Goal: Information Seeking & Learning: Learn about a topic

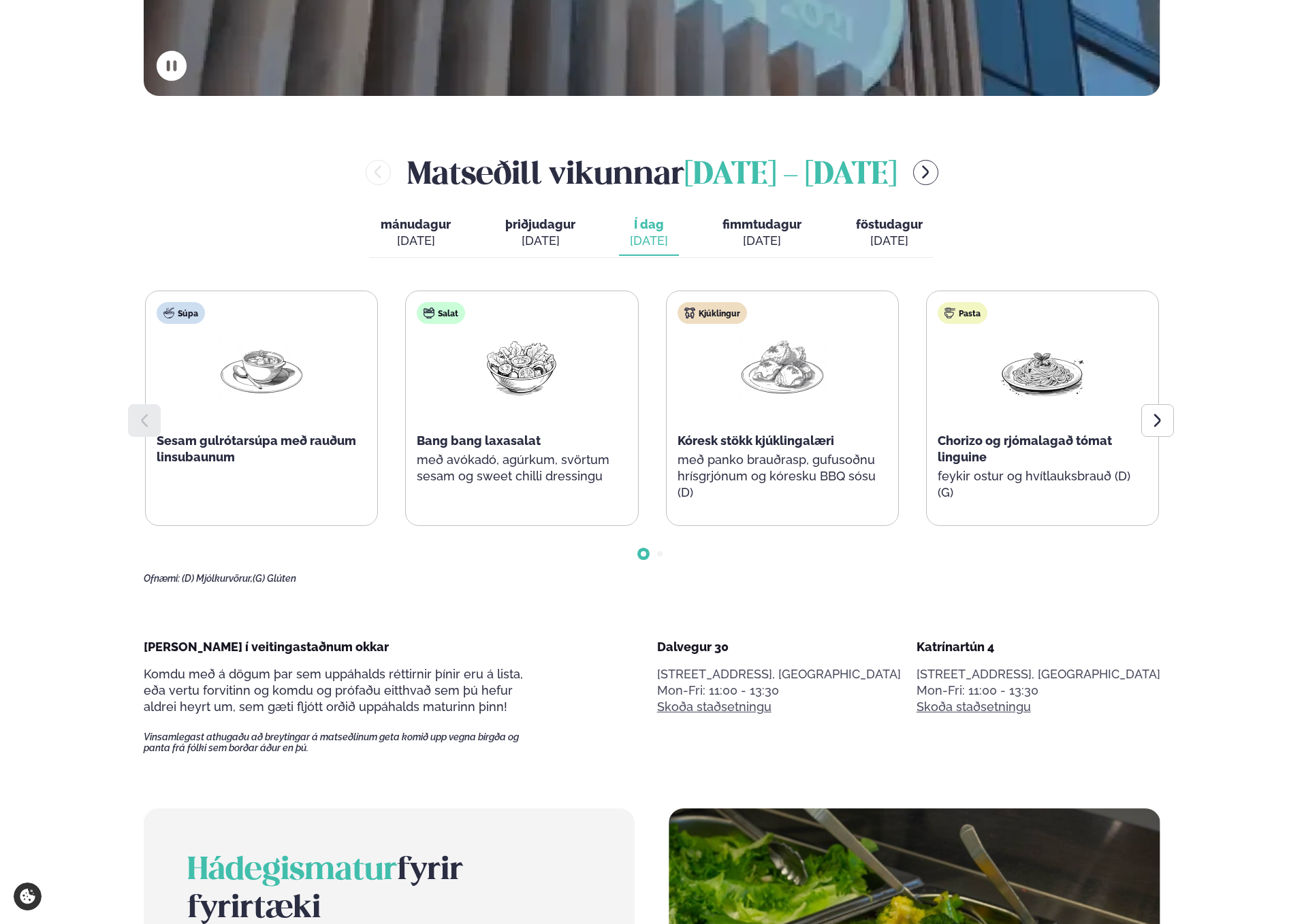
scroll to position [785, 0]
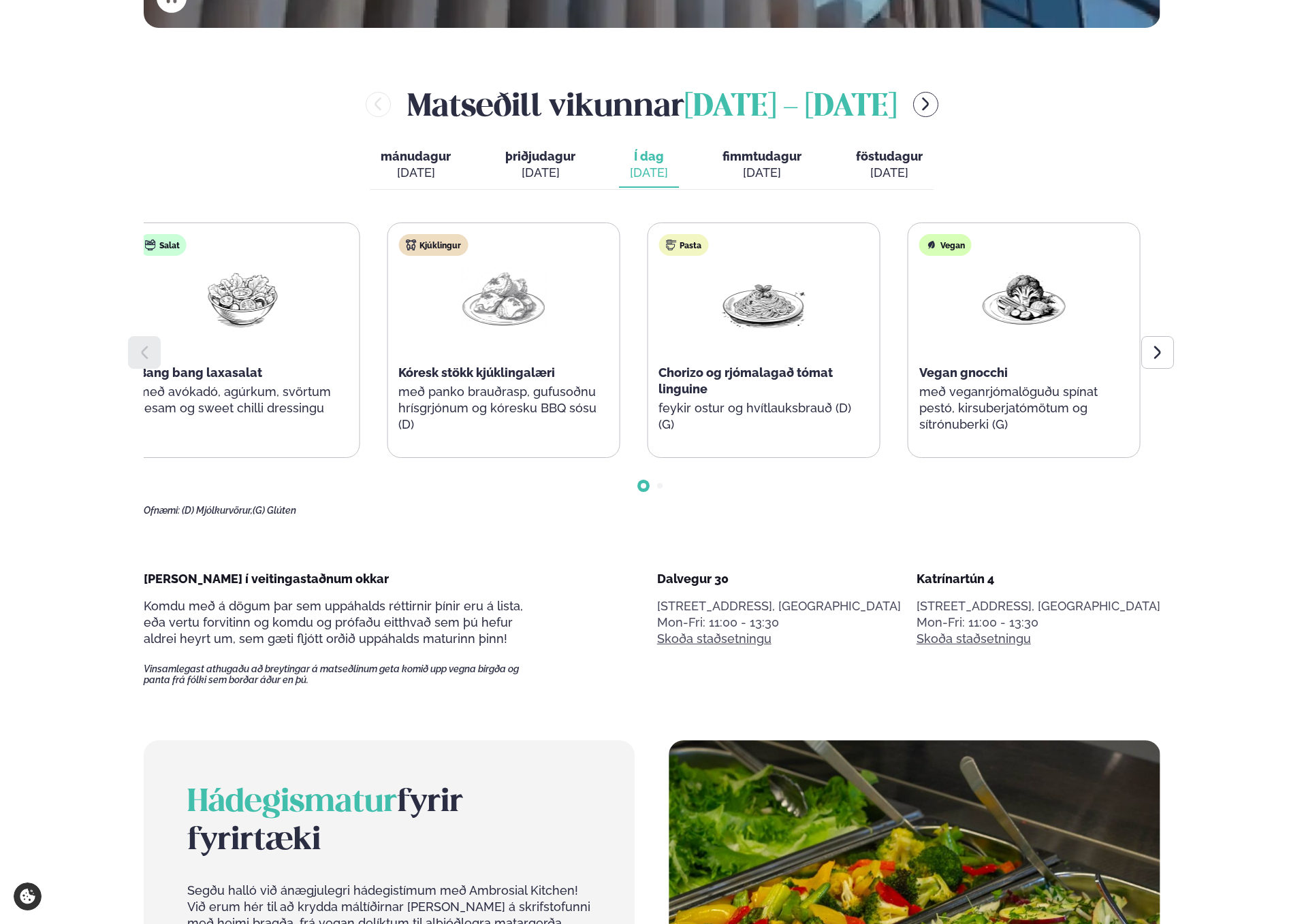
click at [520, 352] on div at bounding box center [503, 310] width 87 height 87
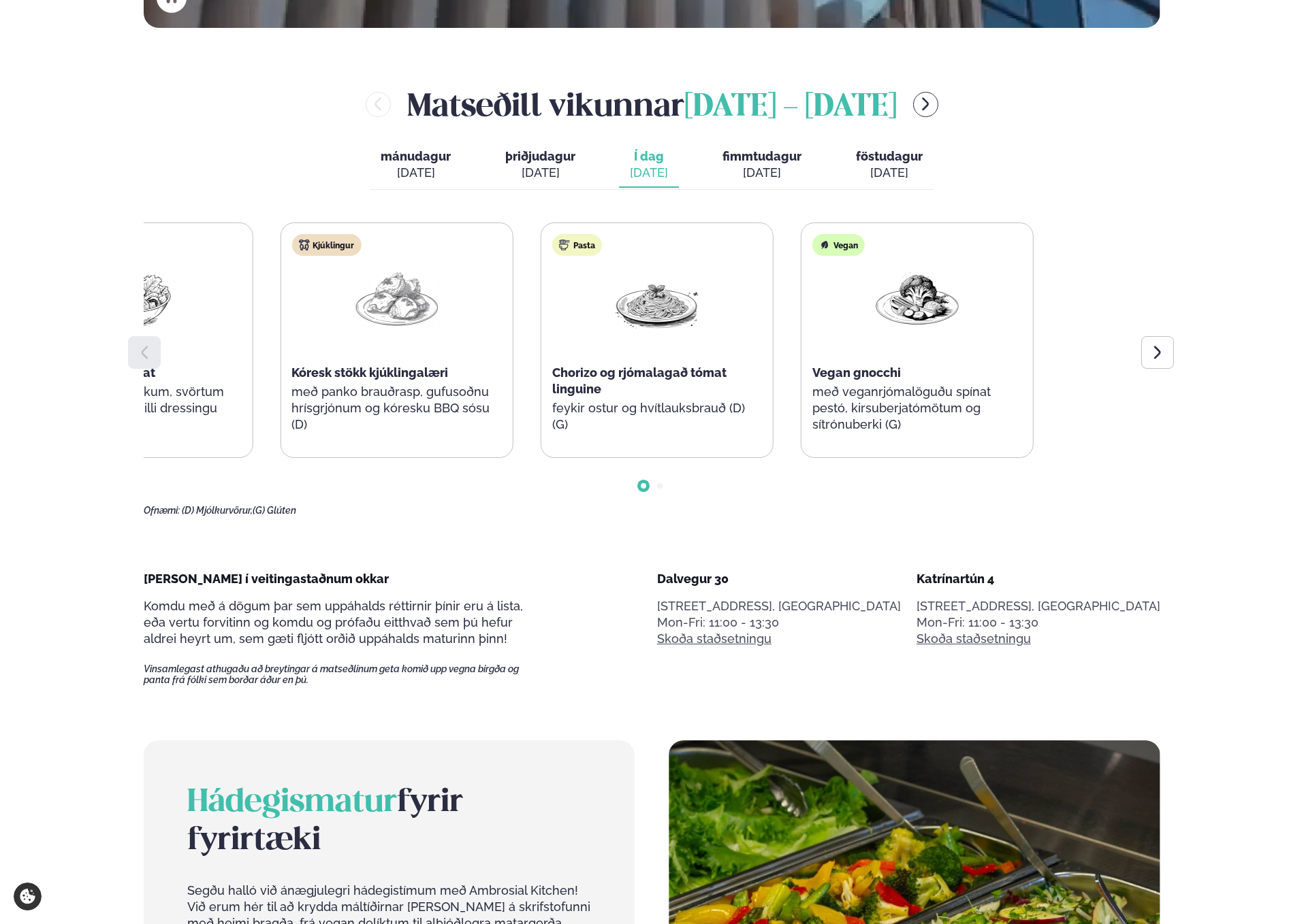
click at [320, 375] on div "Kjúklingur Kóresk stökk kjúklingalæri með panko brauðrasp, gufusoðnu hrísgrjónu…" at bounding box center [396, 339] width 231 height 234
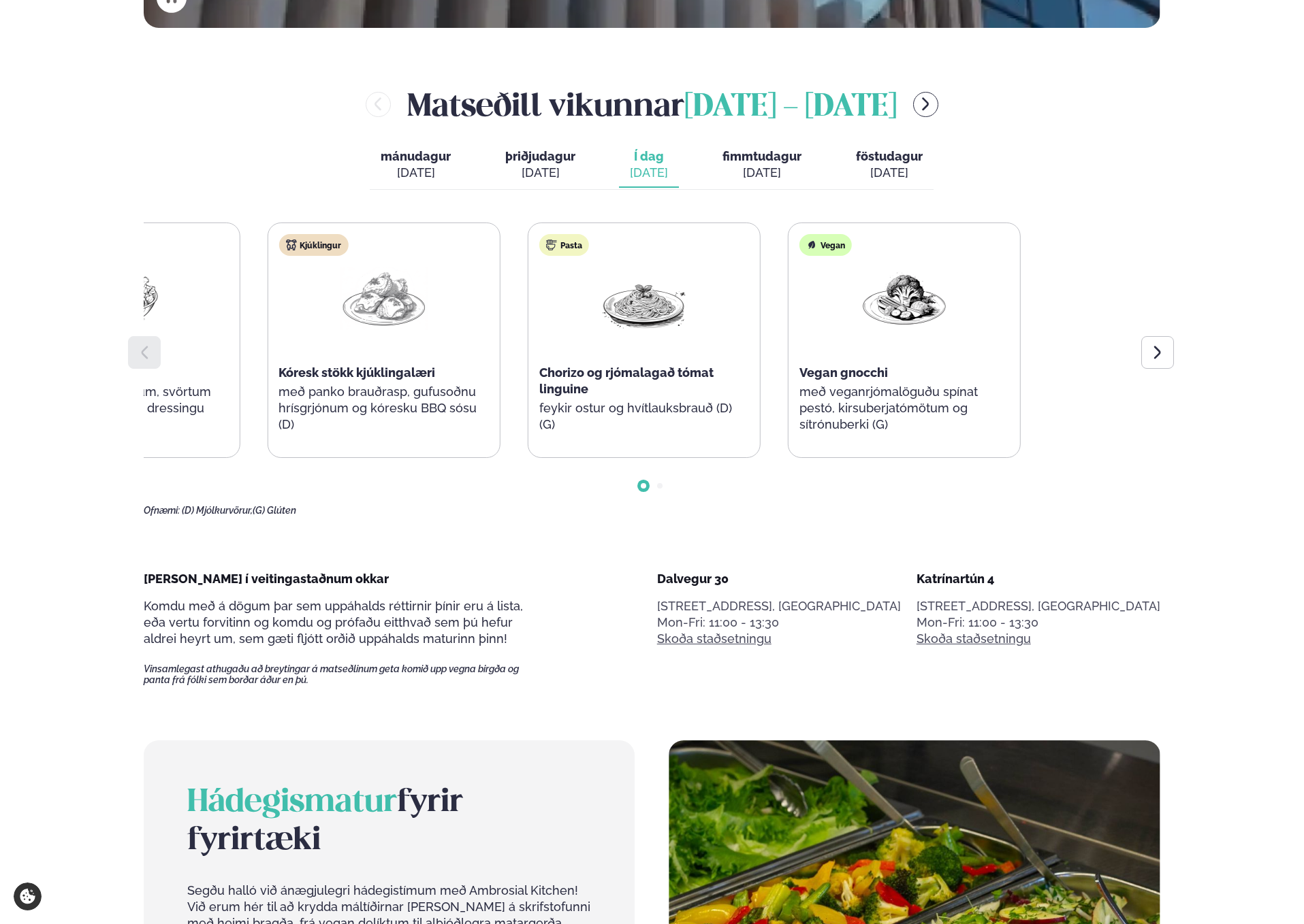
click at [359, 362] on div "Súpa Sesam gulrótarsúpa með rauðum linsubaunum Salat Bang bang laxasalat með av…" at bounding box center [253, 340] width 1014 height 236
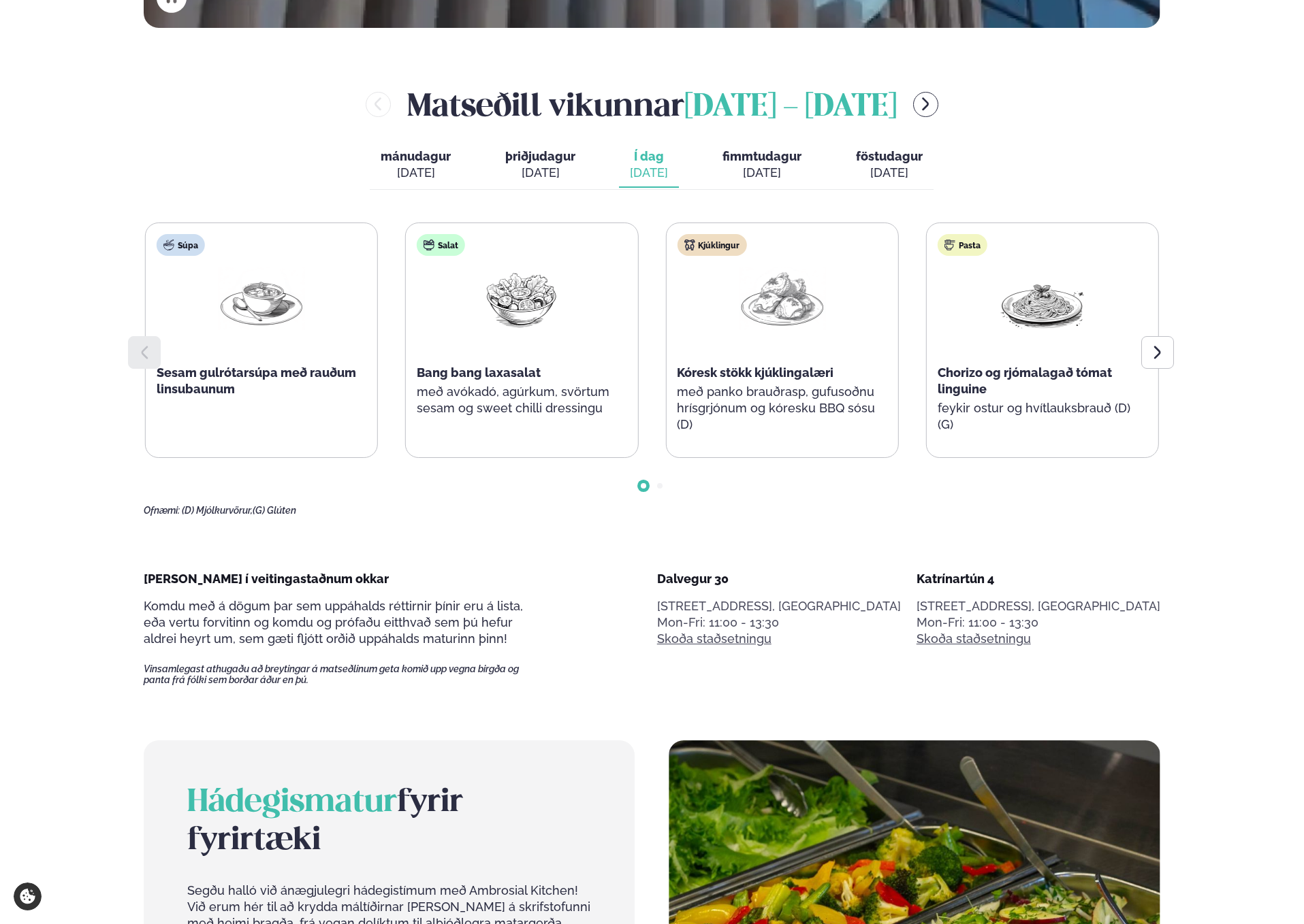
click at [842, 368] on div "Súpa Sesam gulrótarsúpa með rauðum linsubaunum Salat Bang bang laxasalat með av…" at bounding box center [651, 340] width 1014 height 236
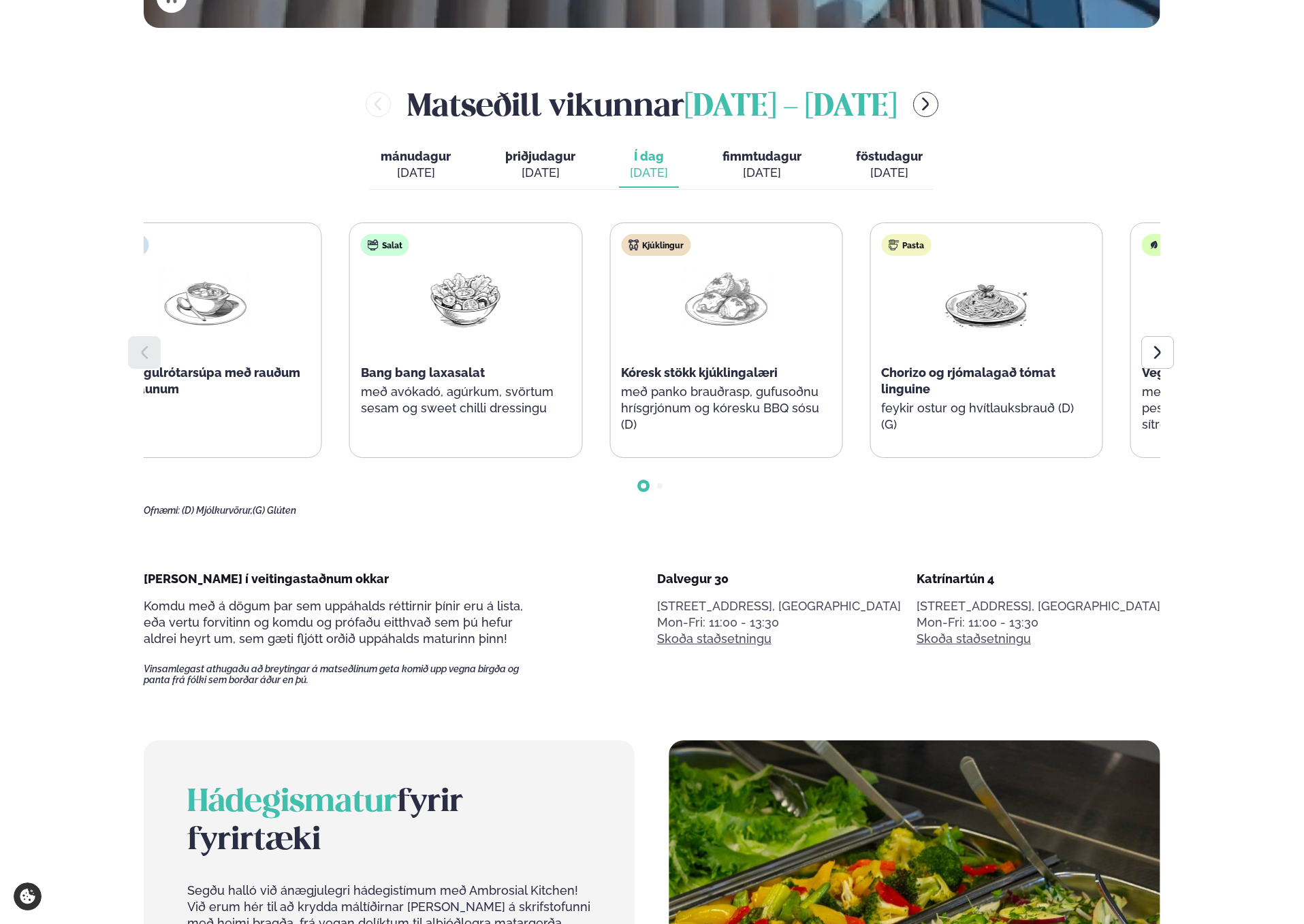
click at [350, 334] on div "Salat Bang bang laxasalat með avókadó, agúrkum, svörtum sesam og sweet chilli d…" at bounding box center [465, 332] width 231 height 218
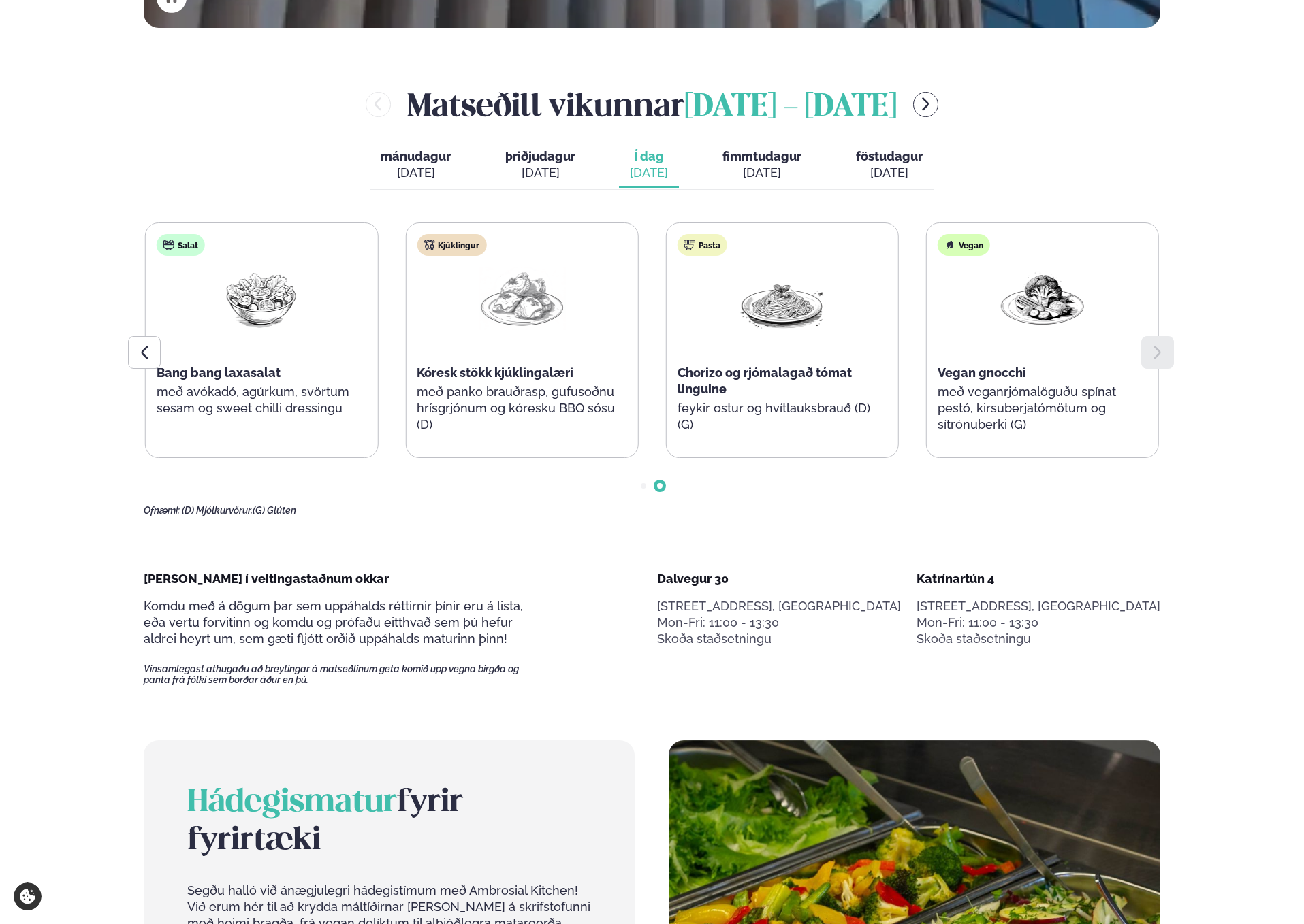
click at [899, 339] on div "Súpa Sesam gulrótarsúpa með rauðum linsubaunum Salat Bang bang laxasalat með av…" at bounding box center [392, 340] width 1014 height 236
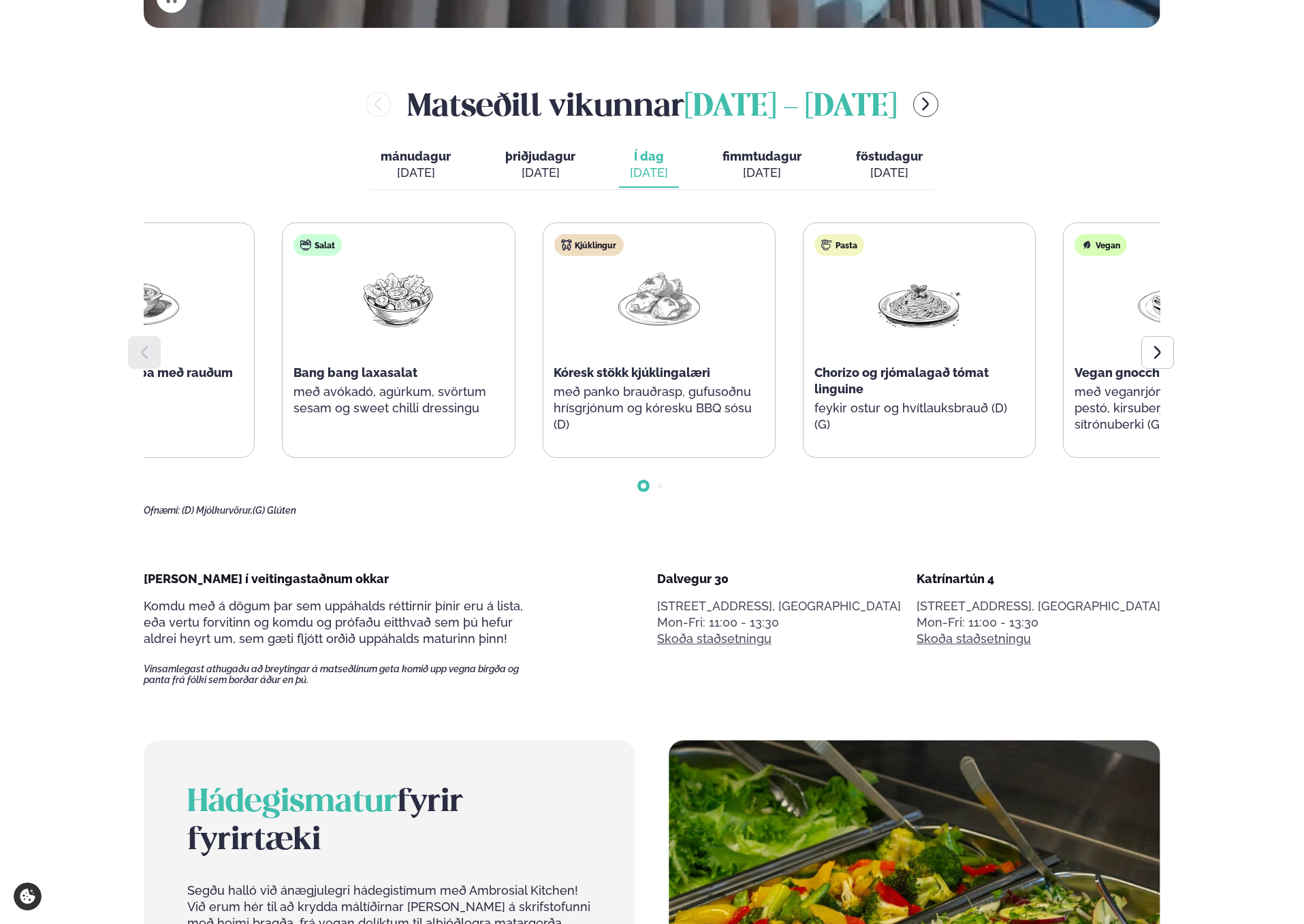
click at [803, 335] on div "Pasta Chorizo og rjómalagað tómat linguine feykir ostur og hvítlauksbrauð (D) (…" at bounding box center [919, 339] width 231 height 234
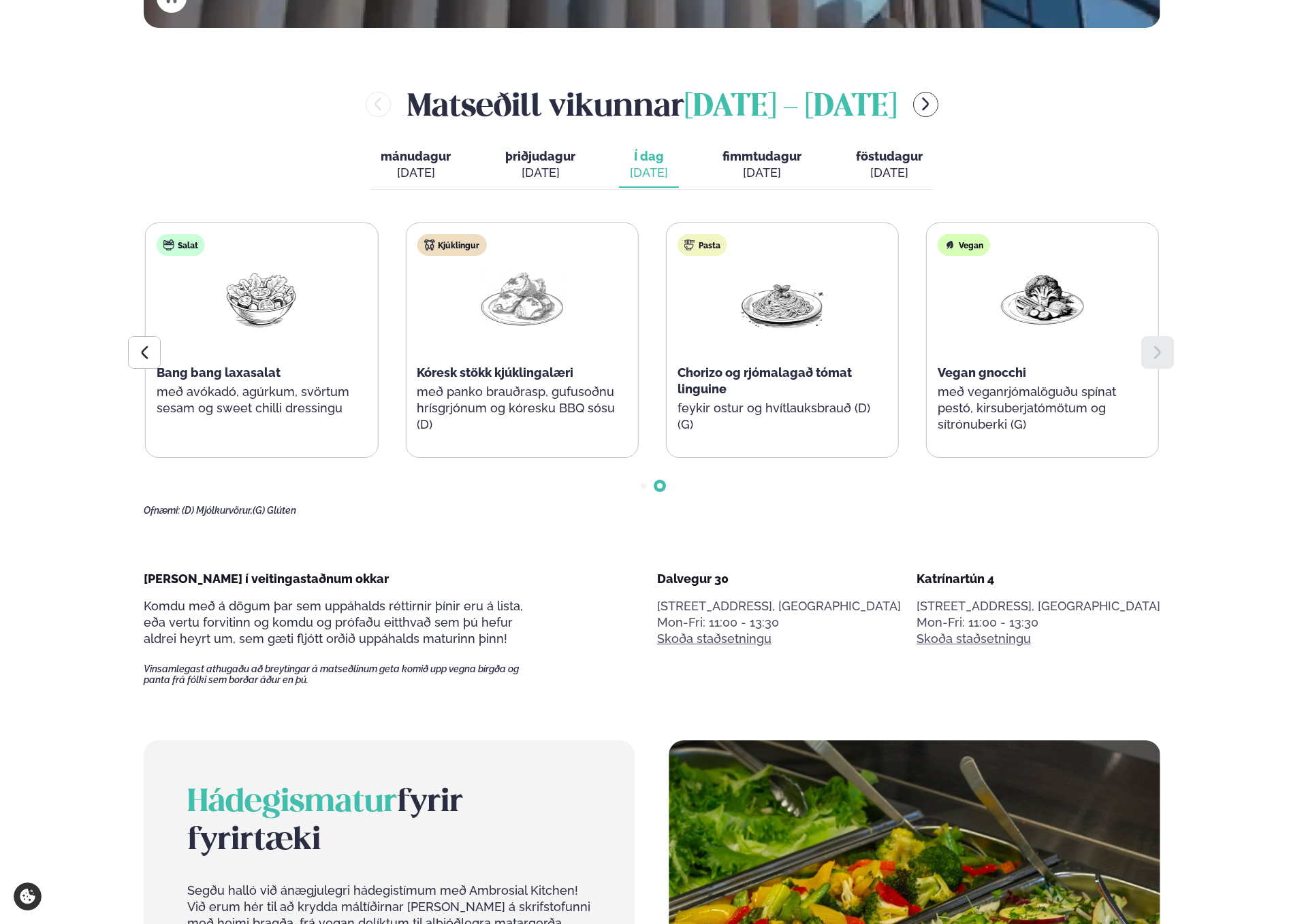
click at [637, 326] on div "Kjúklingur Kóresk stökk kjúklingalæri með panko brauðrasp, gufusoðnu hrísgrjónu…" at bounding box center [521, 339] width 231 height 234
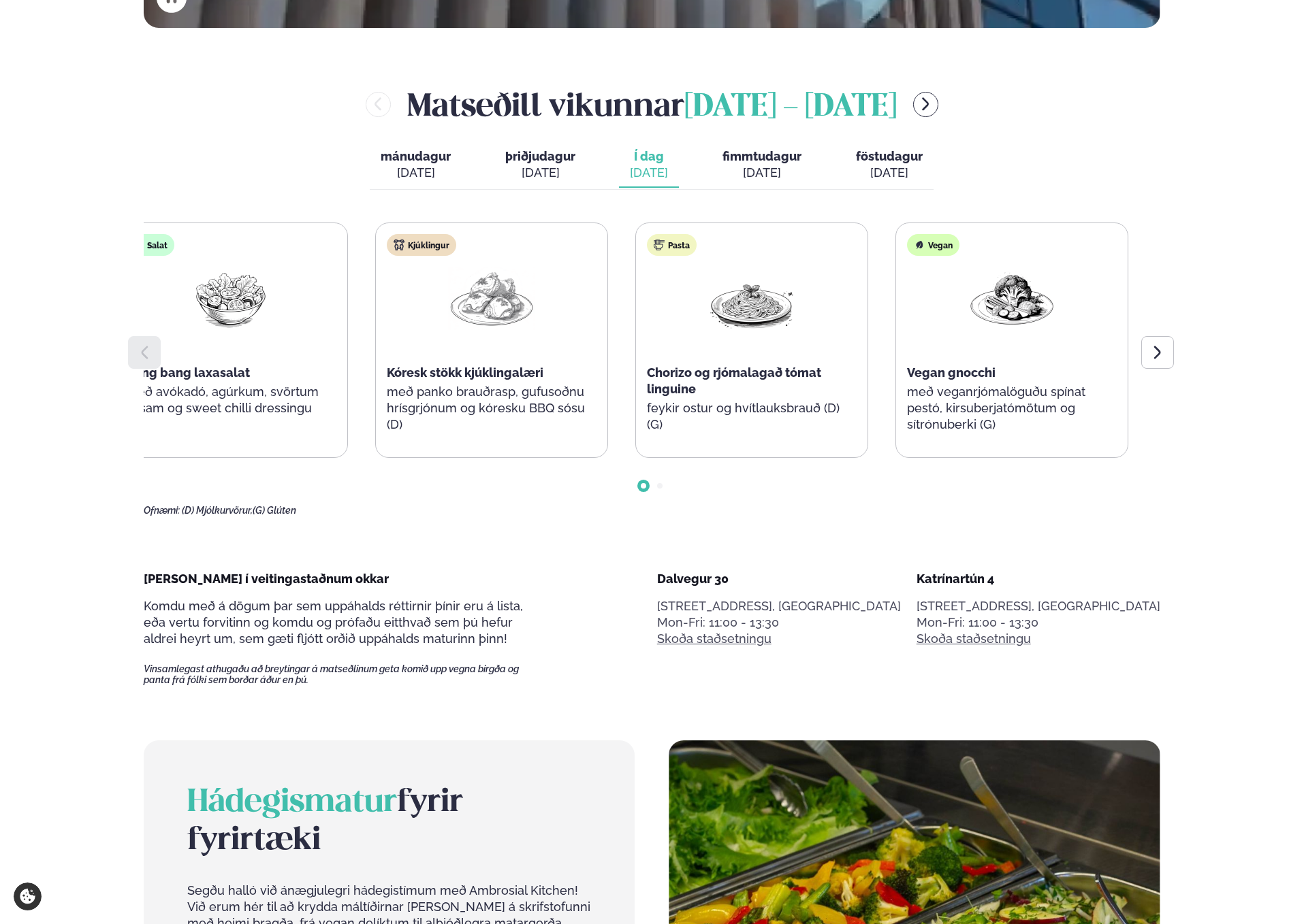
click at [614, 329] on div "Súpa Sesam gulrótarsúpa með rauðum linsubaunum Salat Bang bang laxasalat með av…" at bounding box center [361, 340] width 1014 height 236
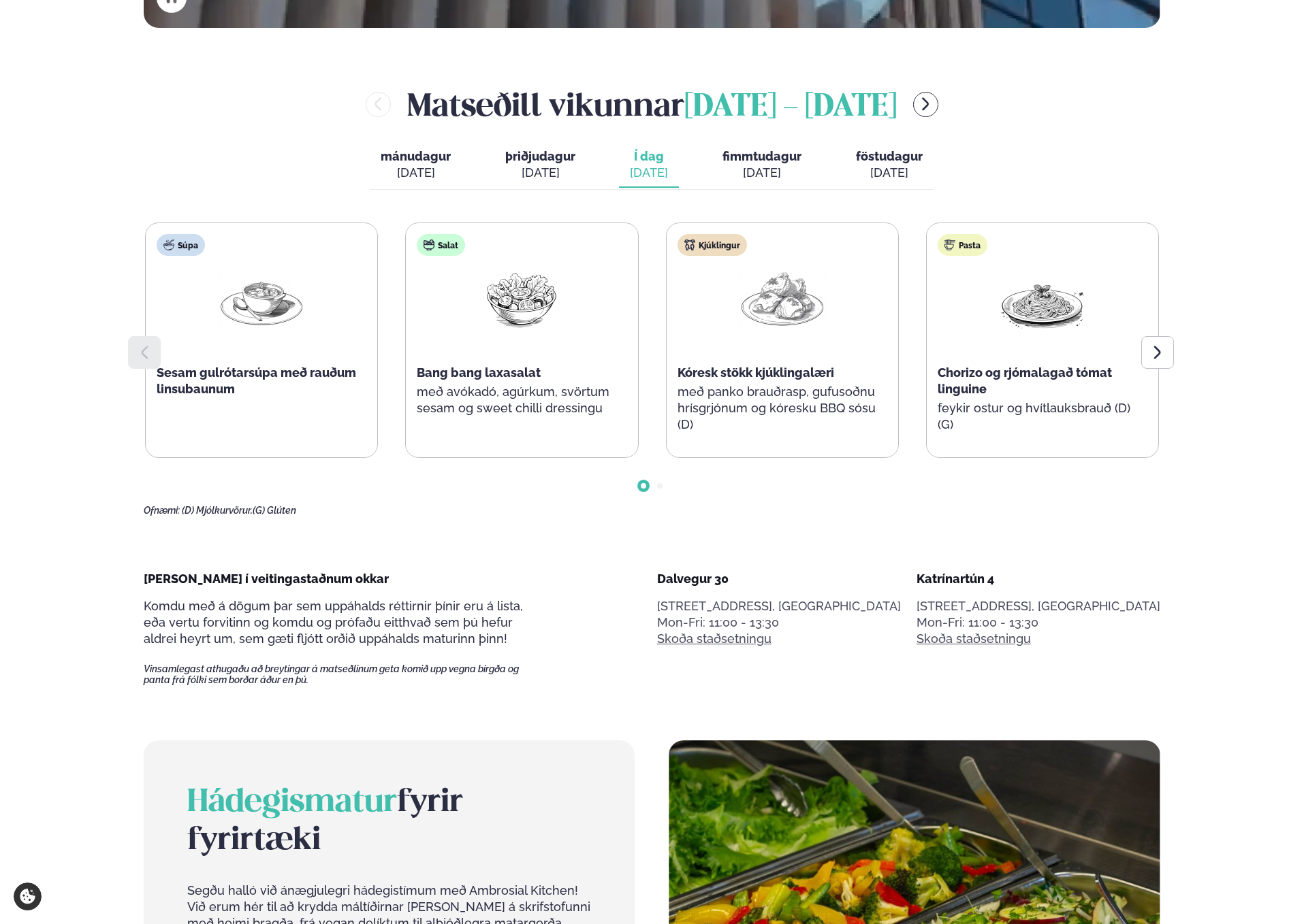
click at [846, 167] on button "föstudagur fös. [DATE]" at bounding box center [889, 165] width 89 height 45
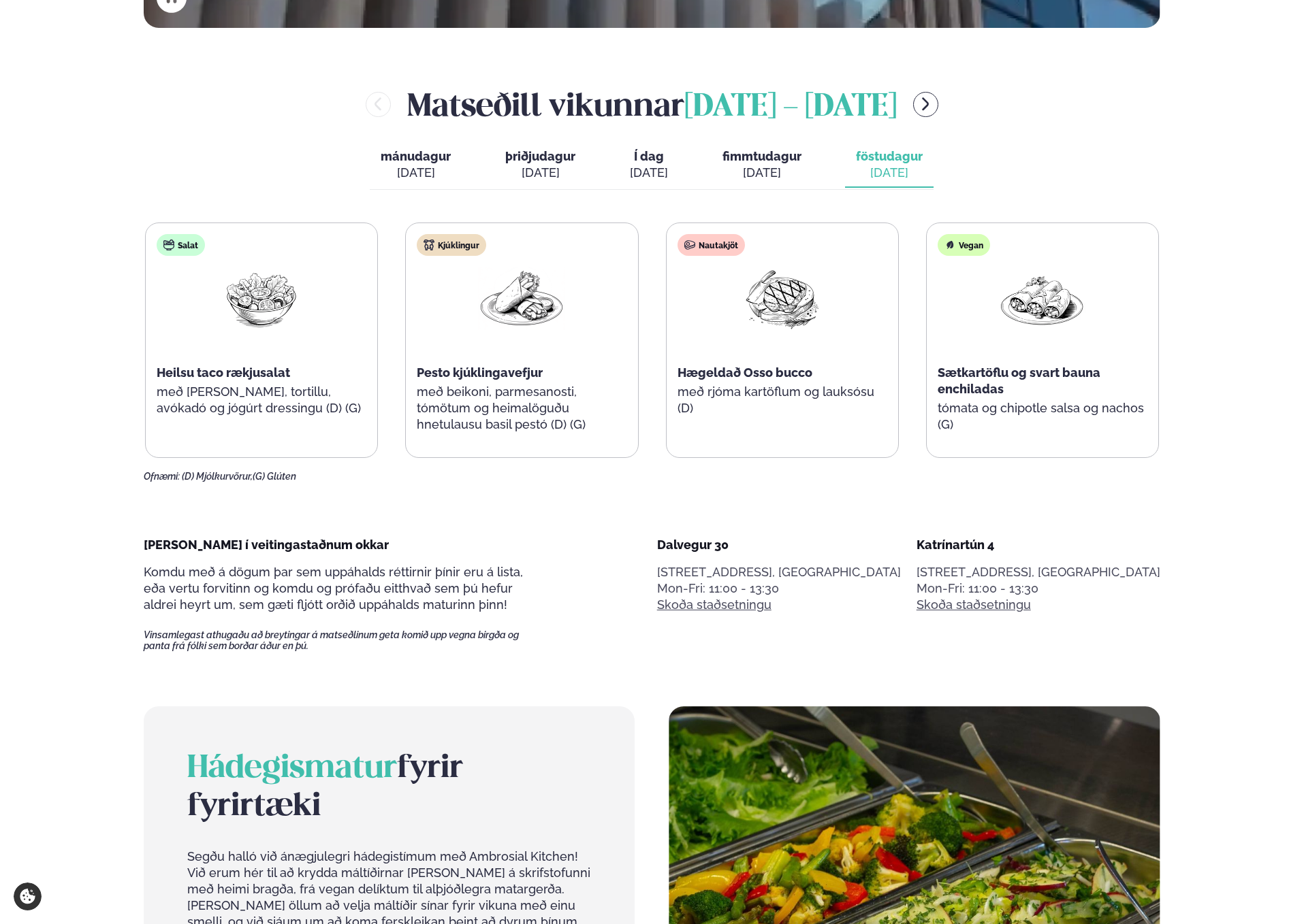
click at [760, 163] on button "fimmtudagur fim. [DATE]" at bounding box center [762, 165] width 101 height 45
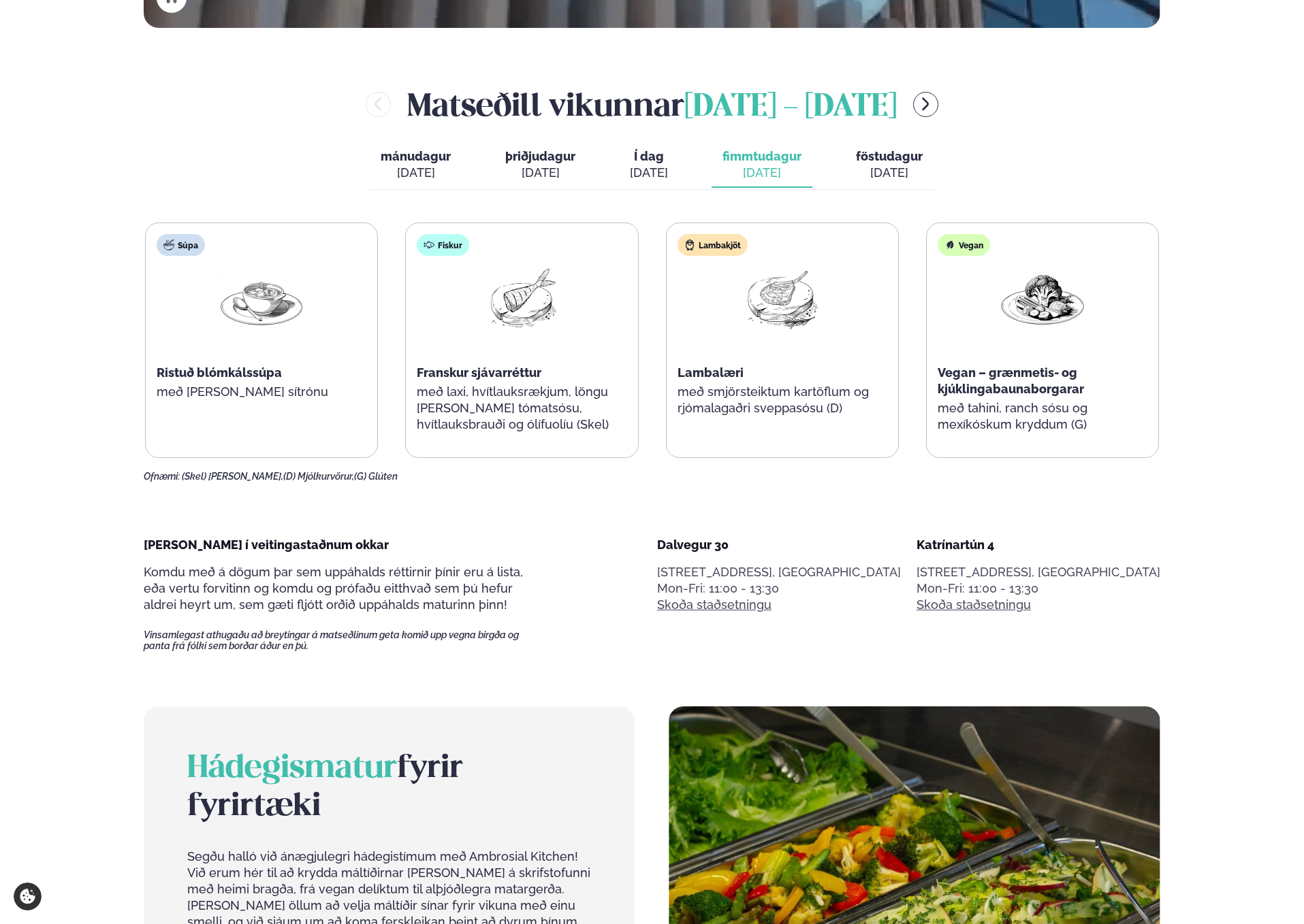
click at [659, 161] on span "Í dag" at bounding box center [648, 157] width 38 height 17
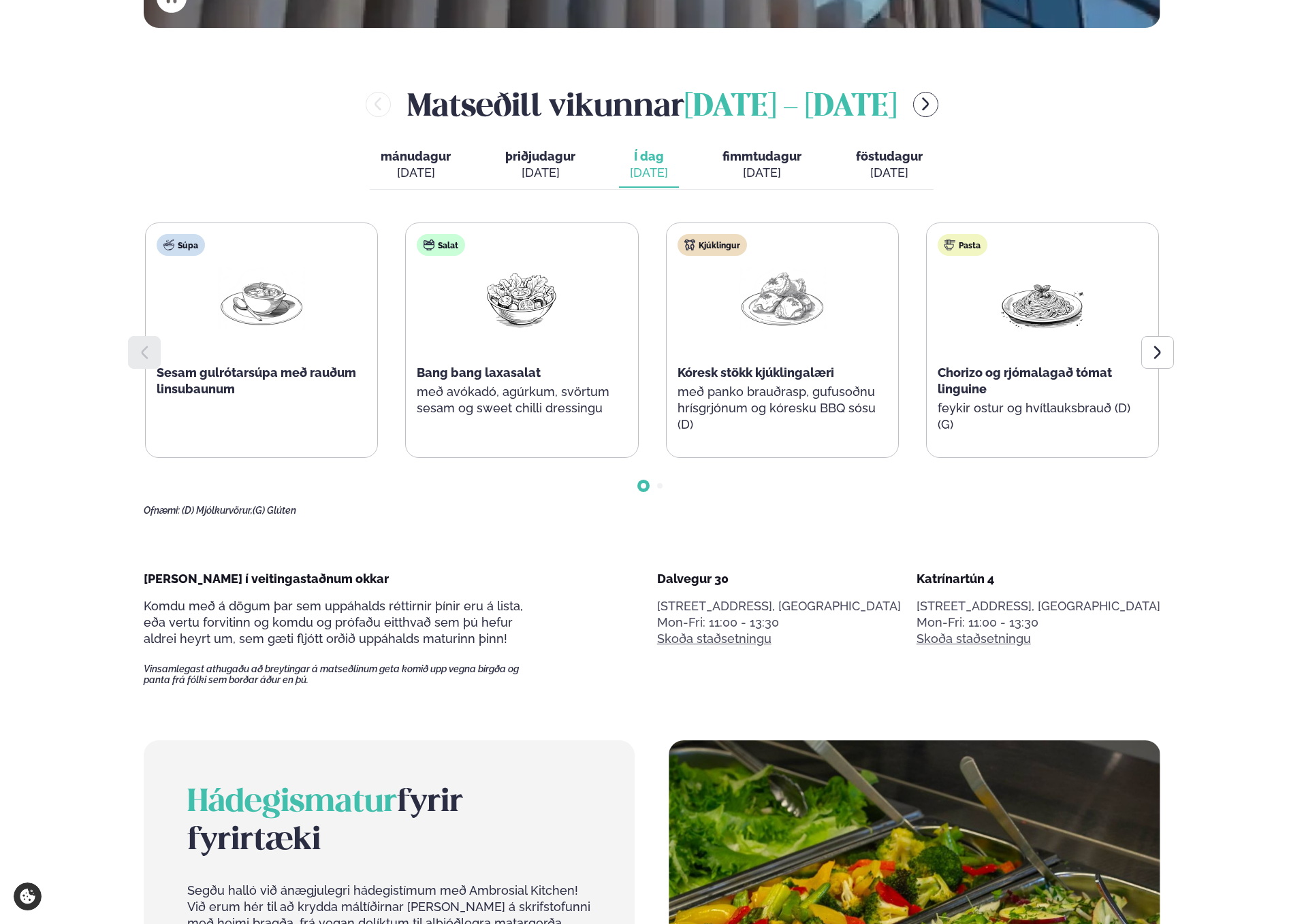
click at [945, 162] on div "[PERSON_NAME] [DATE] - [DATE] [PERSON_NAME]. [DATE] þriðjudagur þri. [DATE] Í d…" at bounding box center [652, 299] width 1017 height 434
click at [914, 163] on button "föstudagur fös. [DATE]" at bounding box center [889, 165] width 89 height 45
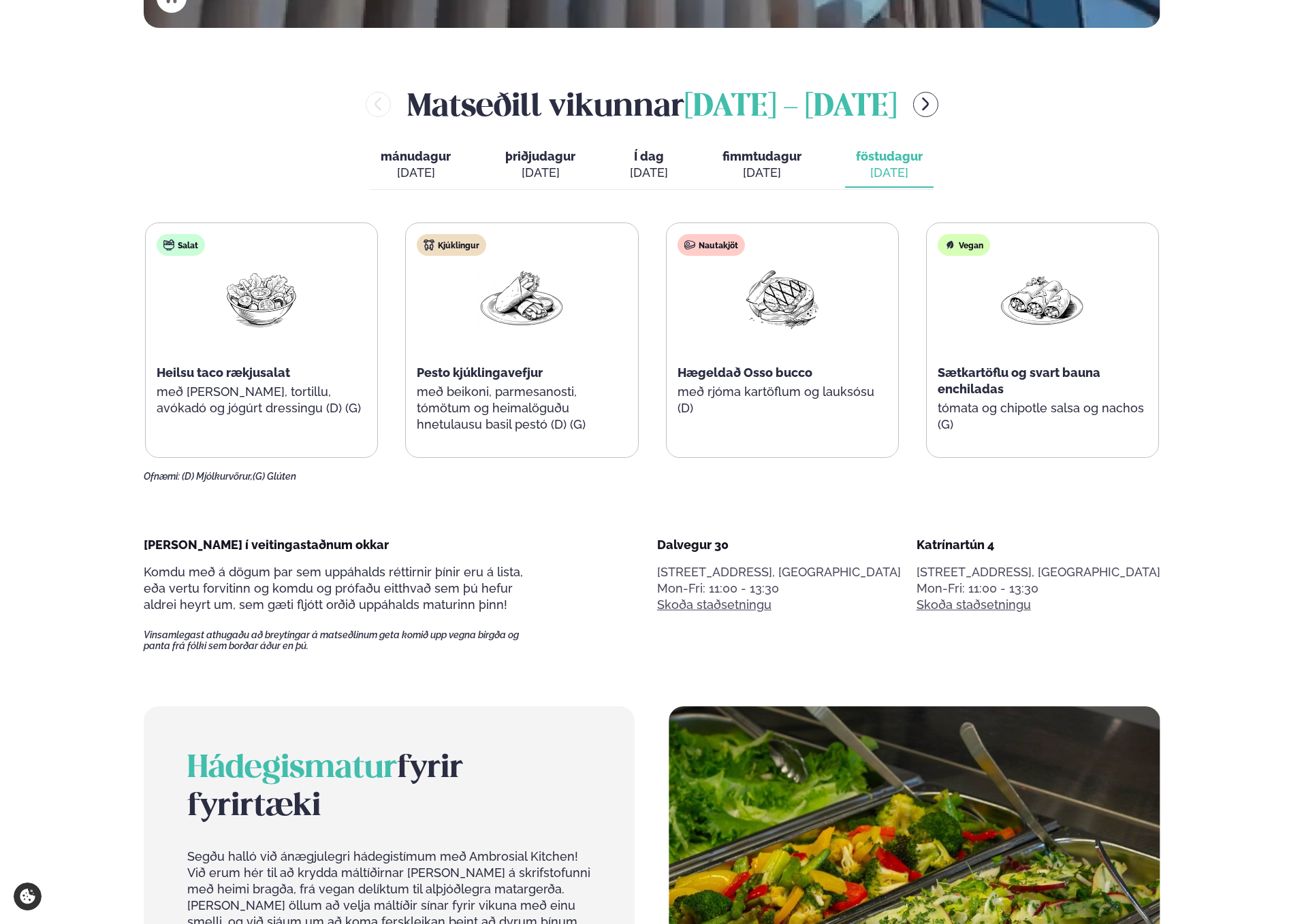
click at [680, 168] on div "mánudagur mán. [DATE] þriðjudagur þri. [DATE] Í dag Í d. [DATE] fimmtudagur fim…" at bounding box center [651, 166] width 563 height 47
